Goal: Task Accomplishment & Management: Use online tool/utility

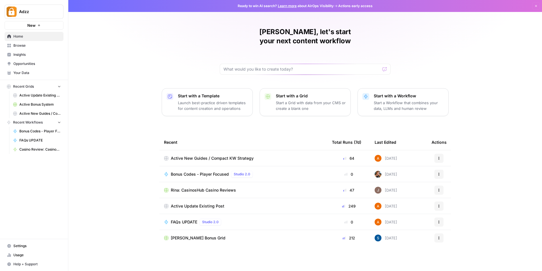
click at [24, 44] on span "Browse" at bounding box center [37, 45] width 48 height 5
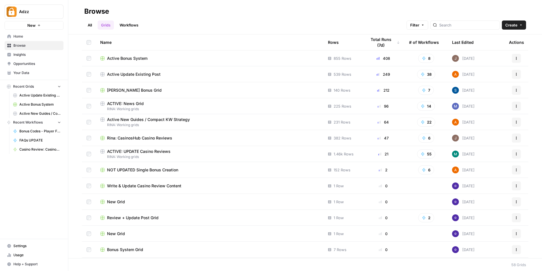
click at [156, 57] on div "Active Bonus System" at bounding box center [209, 59] width 219 height 6
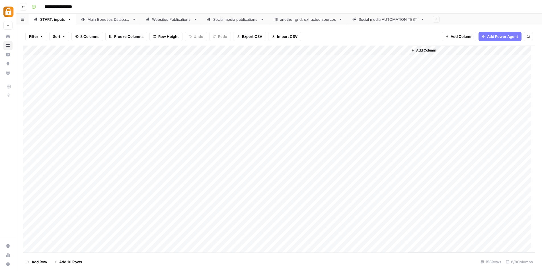
click at [103, 22] on div "Main Bonuses Database" at bounding box center [108, 20] width 42 height 6
click at [50, 20] on div "START: inputs" at bounding box center [52, 20] width 25 height 6
click at [146, 59] on div "Add Column" at bounding box center [279, 149] width 512 height 207
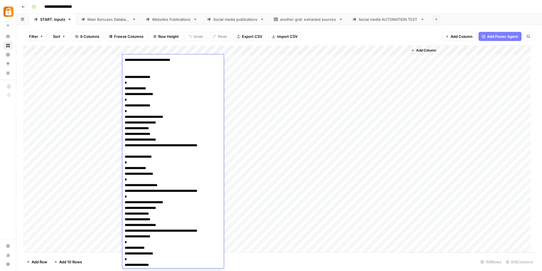
scroll to position [308, 0]
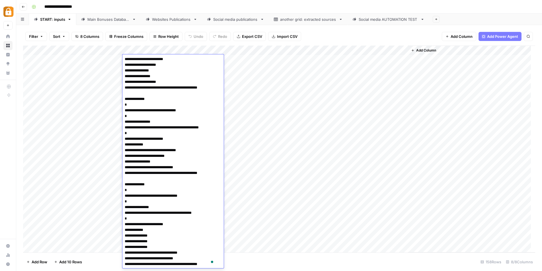
click at [174, 61] on textarea "To enrich screen reader interactions, please activate Accessibility in Grammarl…" at bounding box center [170, 8] width 96 height 520
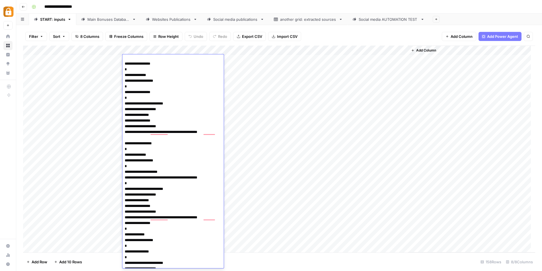
scroll to position [41, 0]
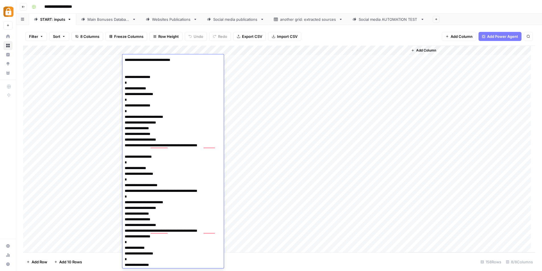
click at [300, 91] on div "Add Column" at bounding box center [279, 149] width 512 height 207
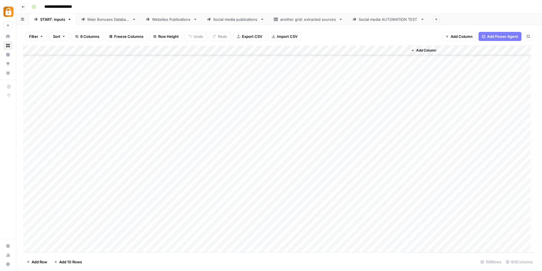
scroll to position [1341, 0]
click at [256, 50] on div "Add Column" at bounding box center [279, 149] width 512 height 207
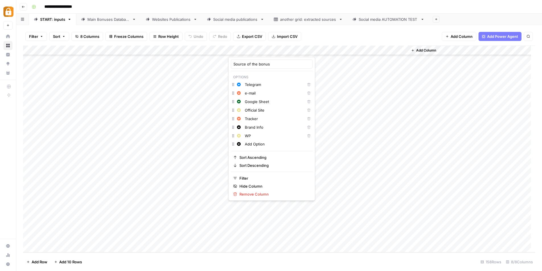
click at [282, 50] on div "Add Column" at bounding box center [279, 149] width 512 height 207
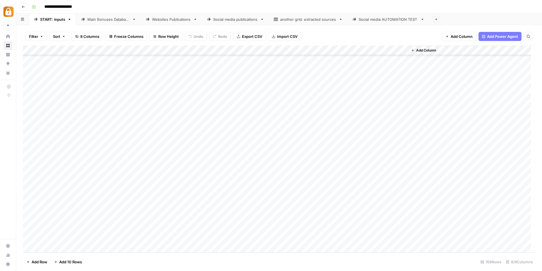
click at [319, 48] on div "Add Column" at bounding box center [279, 149] width 512 height 207
click at [357, 49] on div "Add Column" at bounding box center [279, 149] width 512 height 207
click at [460, 69] on div "Add Column" at bounding box center [471, 149] width 127 height 207
click at [120, 24] on link "Main Bonuses Database" at bounding box center [108, 19] width 65 height 11
click at [50, 22] on link "START: inputs" at bounding box center [52, 19] width 47 height 11
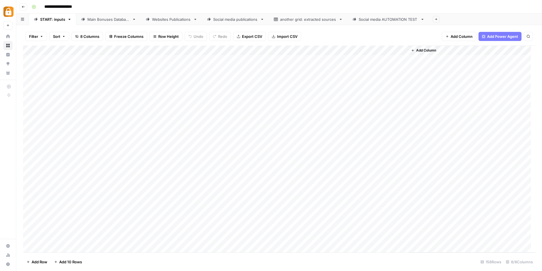
click at [94, 21] on div "Main Bonuses Database" at bounding box center [108, 20] width 42 height 6
click at [48, 21] on div "START: inputs" at bounding box center [52, 20] width 25 height 6
click at [393, 59] on div "Add Column" at bounding box center [279, 149] width 512 height 207
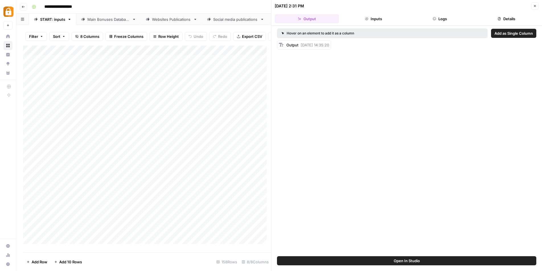
click at [534, 7] on icon "button" at bounding box center [534, 5] width 3 height 3
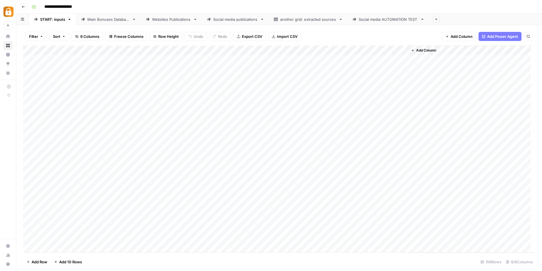
click at [101, 20] on div "Main Bonuses Database" at bounding box center [108, 20] width 42 height 6
click at [47, 19] on div "START: inputs" at bounding box center [52, 20] width 25 height 6
click at [107, 235] on div "Add Column" at bounding box center [279, 149] width 512 height 207
click at [108, 240] on div "Add Column" at bounding box center [279, 149] width 512 height 207
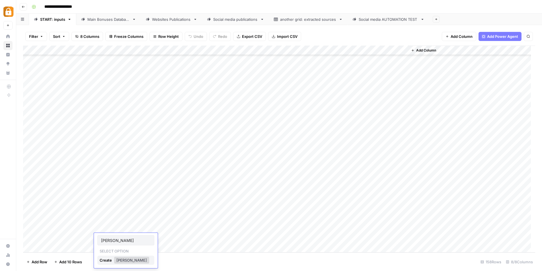
type input "Abigail"
click at [104, 258] on div "Create" at bounding box center [106, 260] width 13 height 9
click at [66, 239] on div "Add Column" at bounding box center [279, 149] width 512 height 207
click at [157, 239] on div "Add Column" at bounding box center [279, 149] width 512 height 207
click at [149, 237] on div "Add Column" at bounding box center [279, 149] width 512 height 207
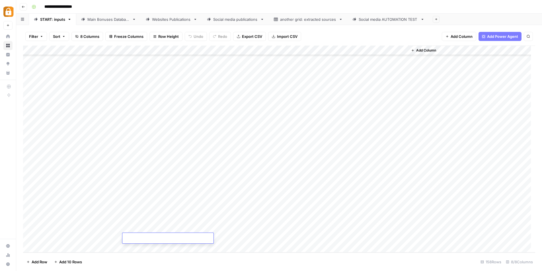
type textarea "**********"
click at [253, 265] on footer "Add Row Add 10 Rows 158 Rows 8/8 Columns" at bounding box center [279, 261] width 512 height 19
click at [245, 237] on div "Add Column" at bounding box center [279, 149] width 512 height 207
click at [263, 239] on div "Add Column" at bounding box center [279, 149] width 512 height 207
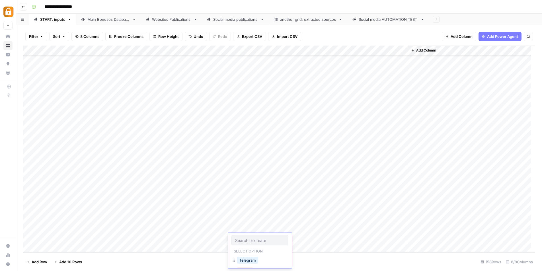
click at [263, 239] on input "text" at bounding box center [260, 240] width 50 height 5
click at [242, 245] on button "e-mail" at bounding box center [245, 243] width 16 height 7
click at [373, 238] on div "Add Column" at bounding box center [279, 149] width 512 height 207
click at [110, 23] on link "Main Bonuses Database" at bounding box center [108, 19] width 65 height 11
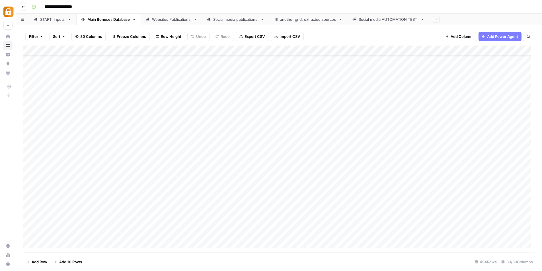
scroll to position [4597, 0]
click at [169, 20] on div "Websites Publications" at bounding box center [171, 20] width 39 height 6
click at [348, 49] on div "Add Column" at bounding box center [279, 149] width 512 height 207
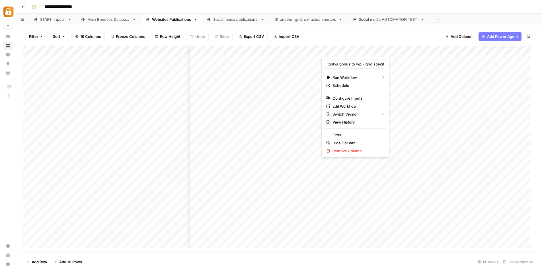
click at [360, 38] on div "Filter Sort 16 Columns Freeze Columns Row Height Undo Redo Export CSV Import CS…" at bounding box center [279, 36] width 512 height 18
click at [118, 21] on div "Main Bonuses Database" at bounding box center [108, 20] width 42 height 6
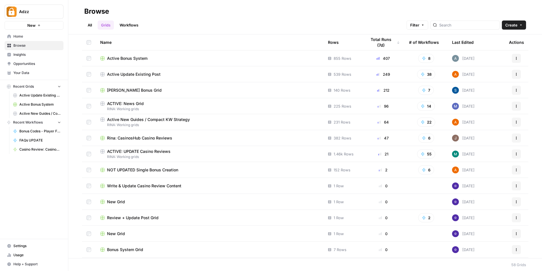
click at [194, 60] on div "Active Bonus System" at bounding box center [209, 59] width 219 height 6
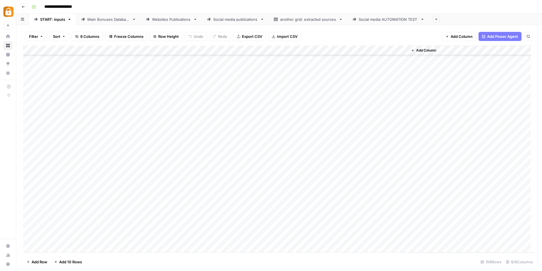
scroll to position [1341, 0]
click at [109, 20] on div "Main Bonuses Database" at bounding box center [108, 20] width 42 height 6
click at [296, 234] on div "Add Column" at bounding box center [279, 149] width 512 height 207
click at [311, 128] on div "Add Column" at bounding box center [279, 149] width 512 height 207
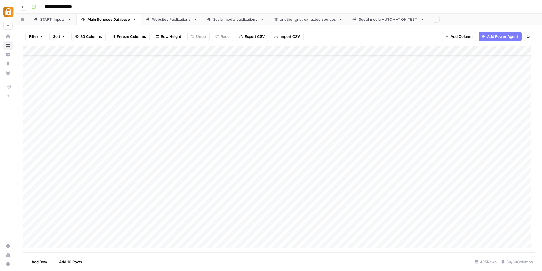
click at [312, 128] on div "Add Column" at bounding box center [279, 149] width 512 height 207
click at [312, 128] on textarea "**********" at bounding box center [316, 128] width 91 height 8
click at [333, 128] on textarea "**********" at bounding box center [316, 128] width 91 height 8
drag, startPoint x: 303, startPoint y: 130, endPoint x: 270, endPoint y: 130, distance: 32.4
click at [271, 130] on textarea "**********" at bounding box center [316, 128] width 91 height 8
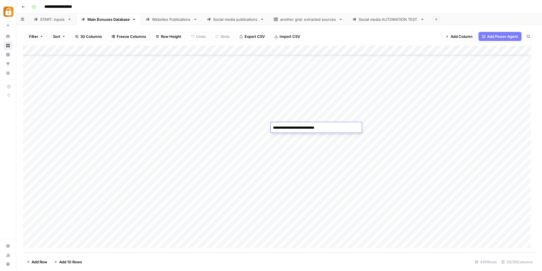
click at [285, 233] on div "Add Column" at bounding box center [279, 149] width 512 height 207
paste textarea "**********"
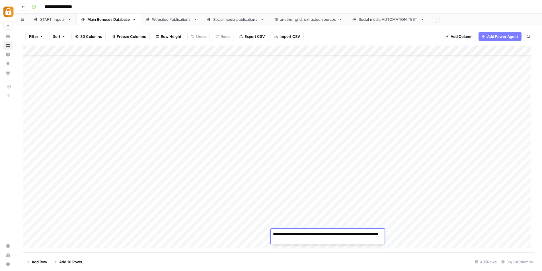
type textarea "**********"
click at [371, 210] on div "Add Column" at bounding box center [279, 149] width 512 height 207
click at [417, 233] on div "Add Column" at bounding box center [279, 149] width 512 height 207
click at [161, 18] on div "Websites Publications" at bounding box center [171, 20] width 39 height 6
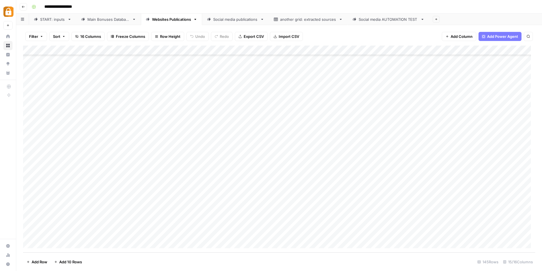
click at [367, 195] on div "Add Column" at bounding box center [279, 149] width 512 height 207
click at [365, 208] on div "Add Column" at bounding box center [279, 149] width 512 height 207
click at [364, 219] on div "Add Column" at bounding box center [279, 149] width 512 height 207
click at [363, 224] on div "Add Column" at bounding box center [279, 149] width 512 height 207
click at [360, 235] on div "Add Column" at bounding box center [279, 149] width 512 height 207
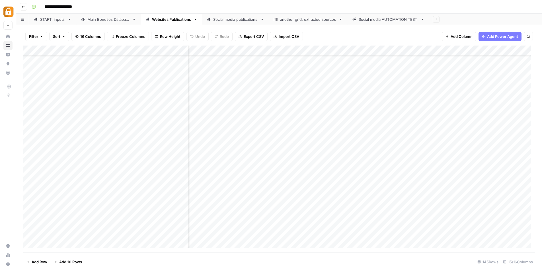
scroll to position [1219, 115]
click at [338, 233] on div "Add Column" at bounding box center [279, 149] width 512 height 207
click at [336, 225] on div "Add Column" at bounding box center [279, 149] width 512 height 207
click at [335, 226] on div "Add Column" at bounding box center [279, 149] width 512 height 207
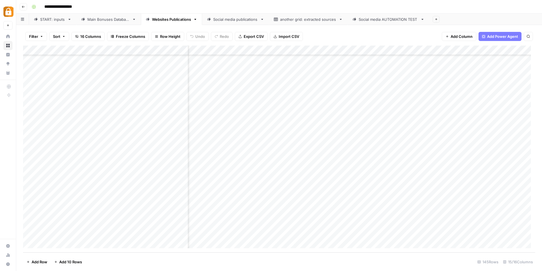
click at [332, 196] on div "Add Column" at bounding box center [279, 149] width 512 height 207
click at [459, 210] on div "Add Column" at bounding box center [279, 149] width 512 height 207
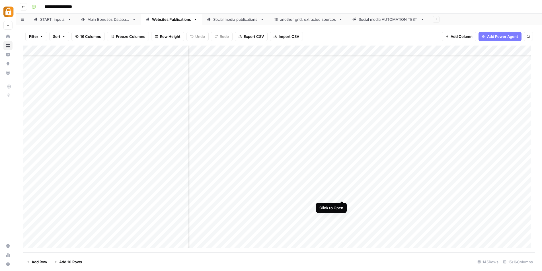
click at [341, 196] on div "Add Column" at bounding box center [279, 149] width 512 height 207
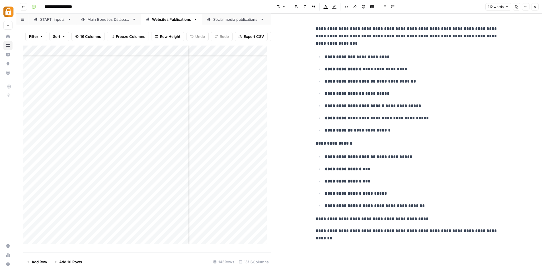
click at [535, 8] on icon "button" at bounding box center [534, 6] width 3 height 3
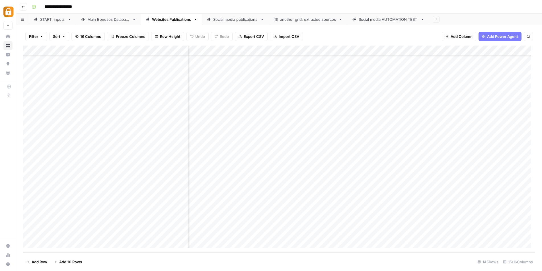
scroll to position [1219, 154]
click at [362, 195] on div "Add Column" at bounding box center [279, 149] width 512 height 207
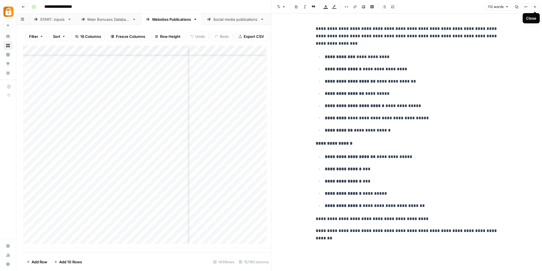
click at [536, 8] on icon "button" at bounding box center [534, 6] width 3 height 3
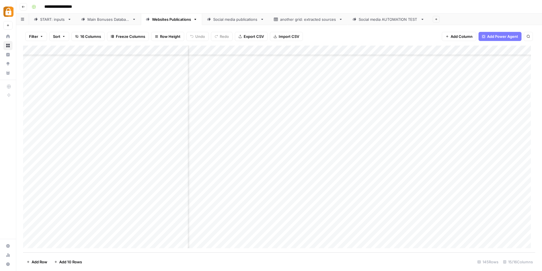
click at [294, 196] on div "Add Column" at bounding box center [279, 149] width 512 height 207
click at [346, 195] on div "Add Column" at bounding box center [279, 149] width 512 height 207
click at [347, 205] on div "Add Column" at bounding box center [279, 149] width 512 height 207
click at [347, 215] on div "Add Column" at bounding box center [279, 149] width 512 height 207
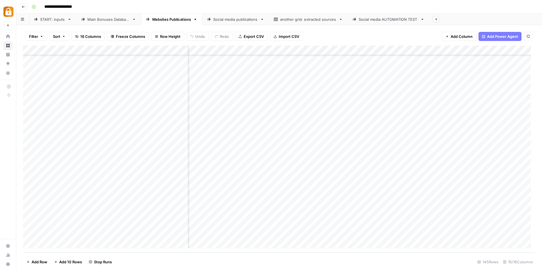
click at [346, 223] on div "Add Column" at bounding box center [279, 149] width 512 height 207
click at [346, 235] on div "Add Column" at bounding box center [279, 149] width 512 height 207
click at [370, 196] on div "Add Column" at bounding box center [279, 149] width 512 height 207
click at [369, 207] on div "Add Column" at bounding box center [279, 149] width 512 height 207
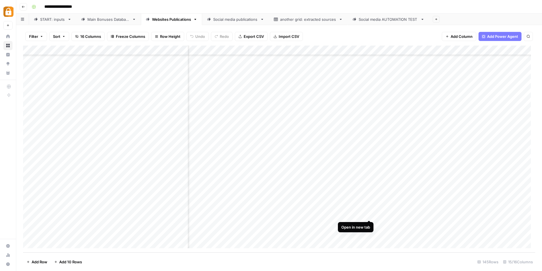
click at [370, 214] on div "Add Column" at bounding box center [279, 149] width 512 height 207
click at [371, 225] on div "Add Column" at bounding box center [279, 149] width 512 height 207
click at [367, 234] on div "Add Column" at bounding box center [279, 149] width 512 height 207
click at [370, 235] on div "Add Column" at bounding box center [279, 149] width 512 height 207
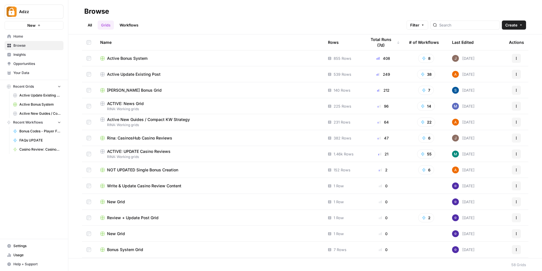
click at [155, 91] on div "[PERSON_NAME] Bonus Grid" at bounding box center [209, 90] width 219 height 6
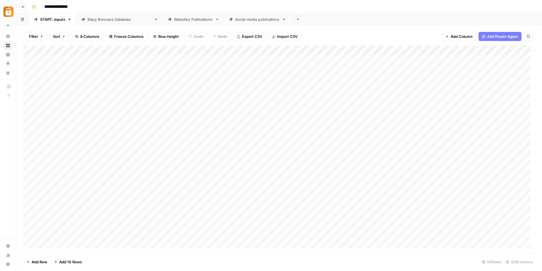
click at [82, 60] on div "Add Column" at bounding box center [279, 149] width 512 height 207
click at [83, 59] on div "Add Column" at bounding box center [279, 149] width 512 height 207
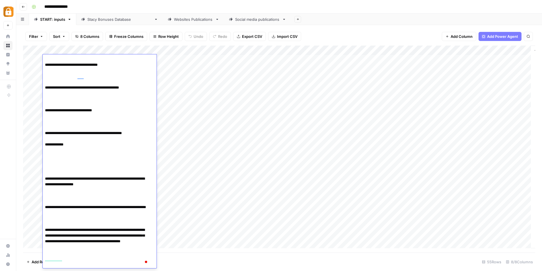
click at [170, 62] on div "Add Column" at bounding box center [279, 149] width 512 height 207
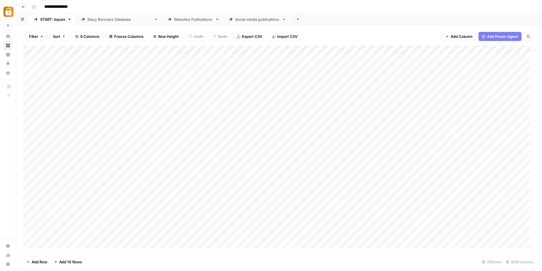
click at [229, 62] on div "Add Column" at bounding box center [279, 149] width 512 height 207
click at [259, 60] on div "Add Column" at bounding box center [279, 149] width 512 height 207
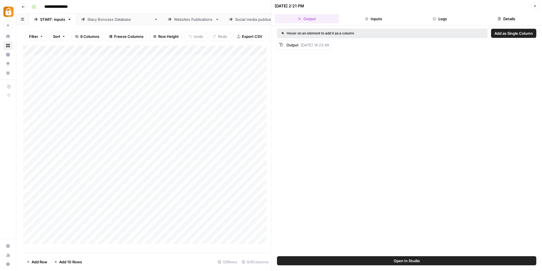
click at [535, 7] on icon "button" at bounding box center [534, 5] width 3 height 3
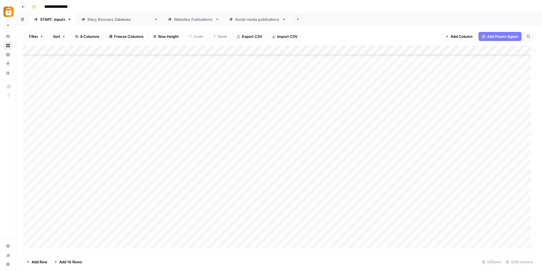
scroll to position [348, 0]
